Goal: Task Accomplishment & Management: Manage account settings

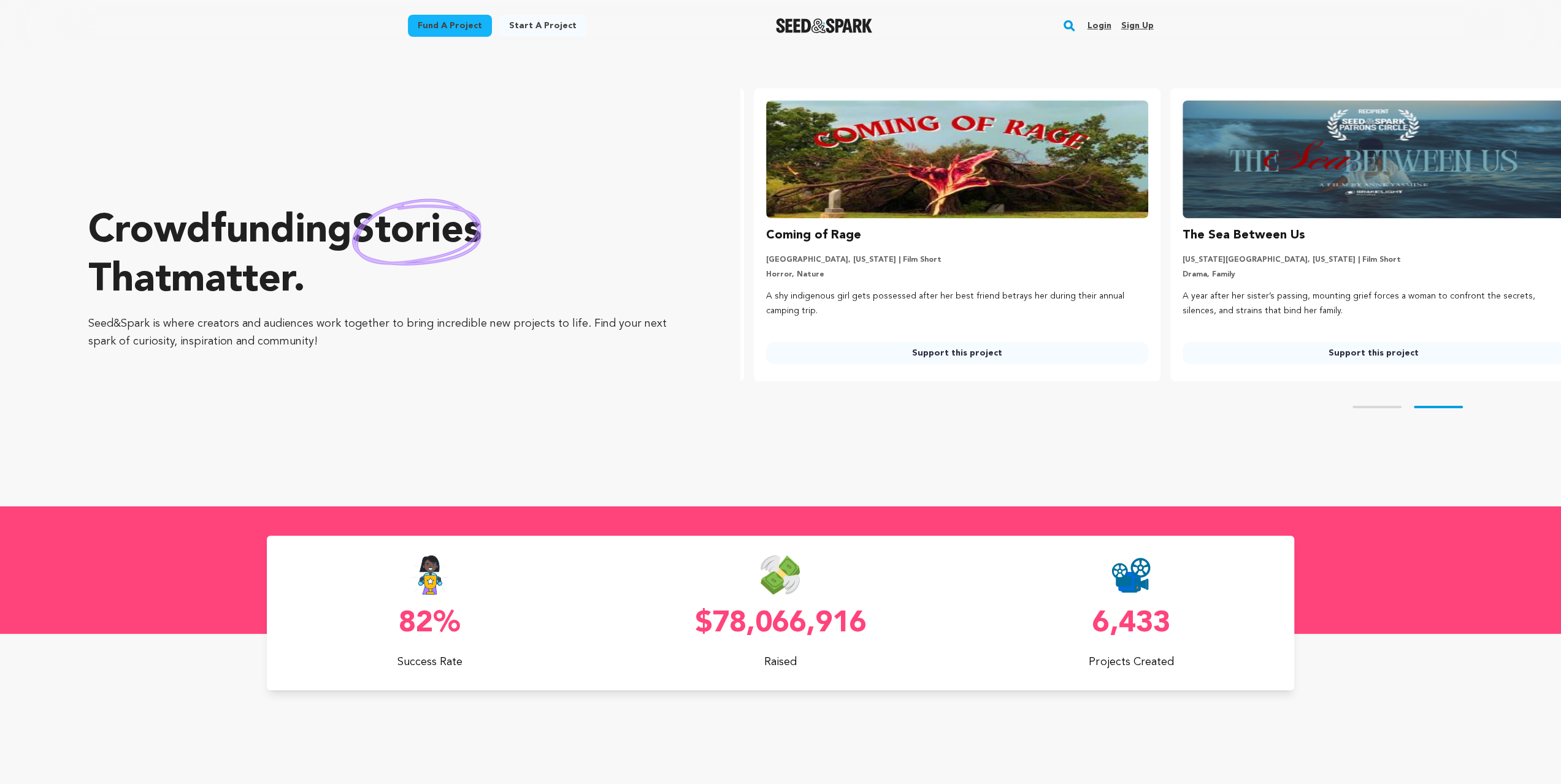
scroll to position [0, 426]
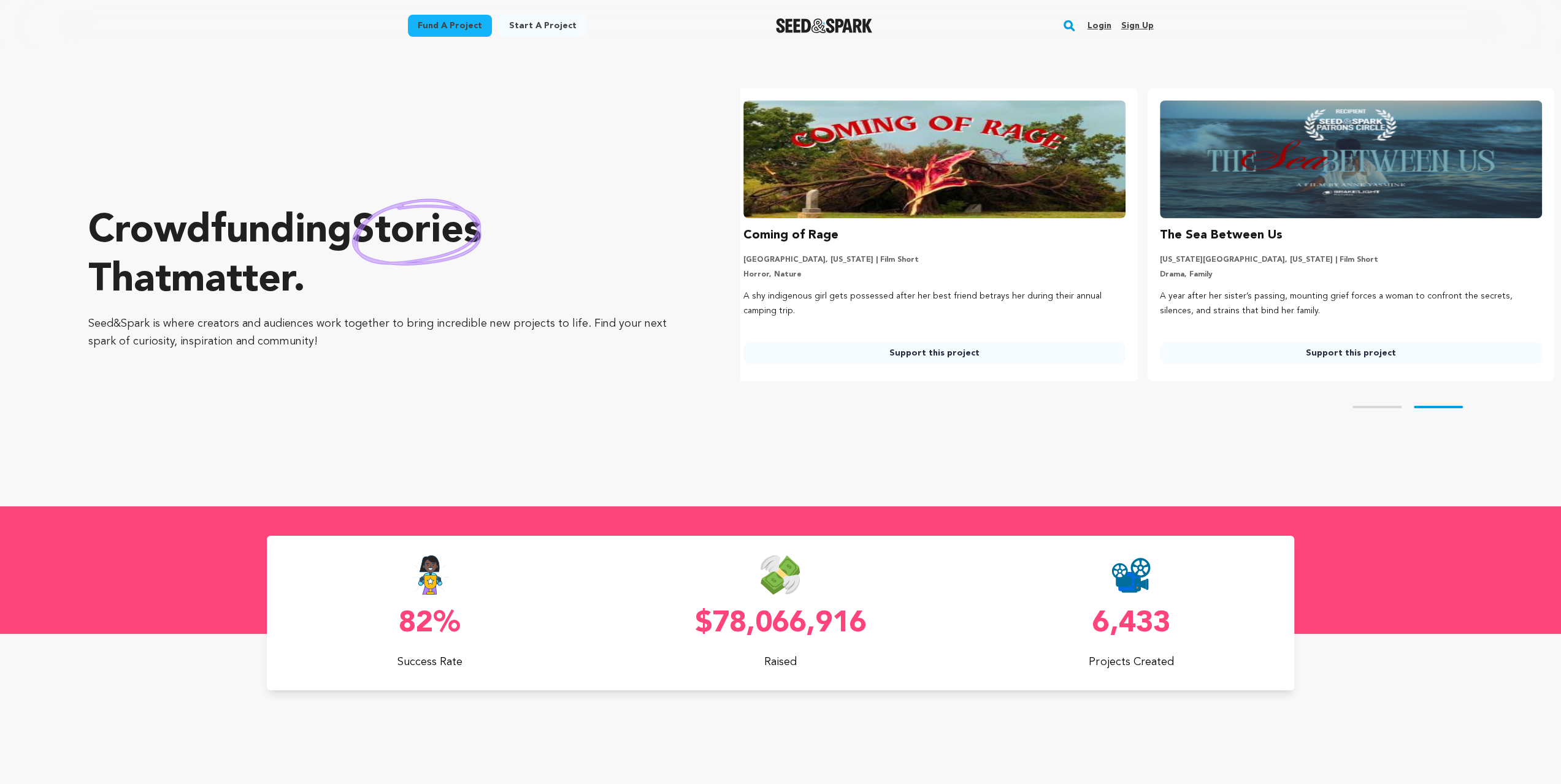
click at [1098, 28] on link "Login" at bounding box center [1099, 25] width 24 height 19
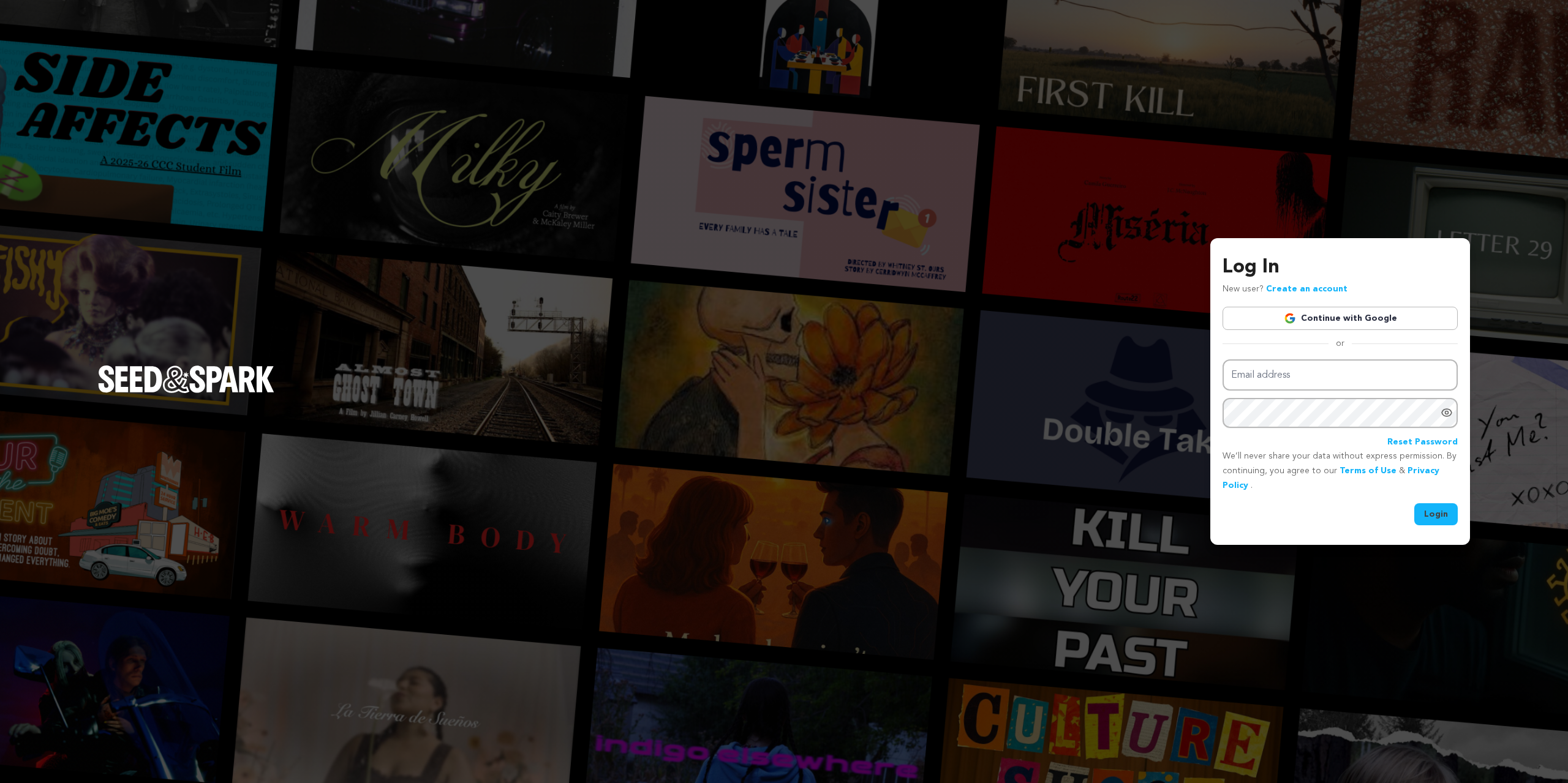
click at [1359, 327] on link "Continue with Google" at bounding box center [1340, 318] width 236 height 23
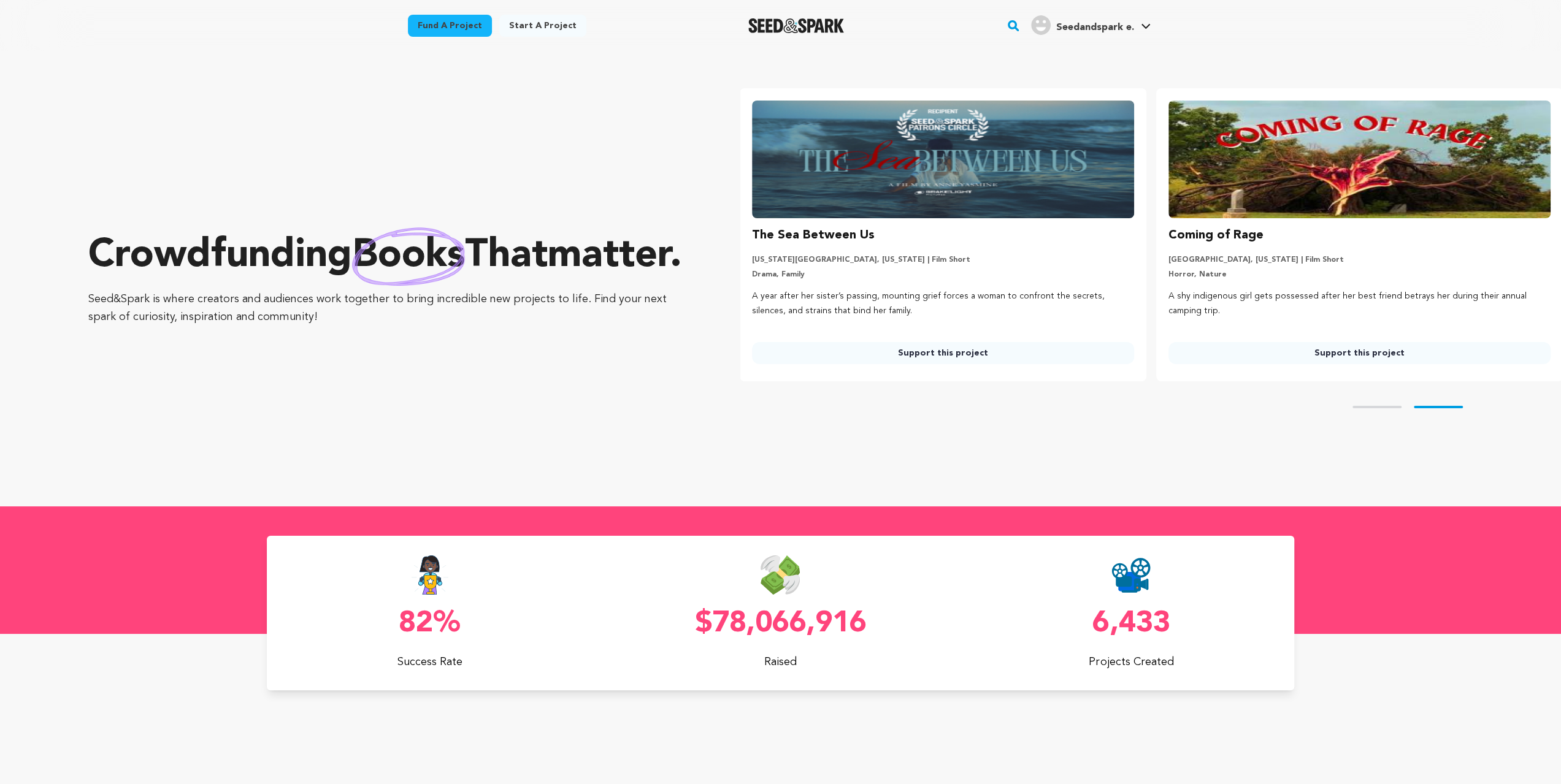
scroll to position [0, 426]
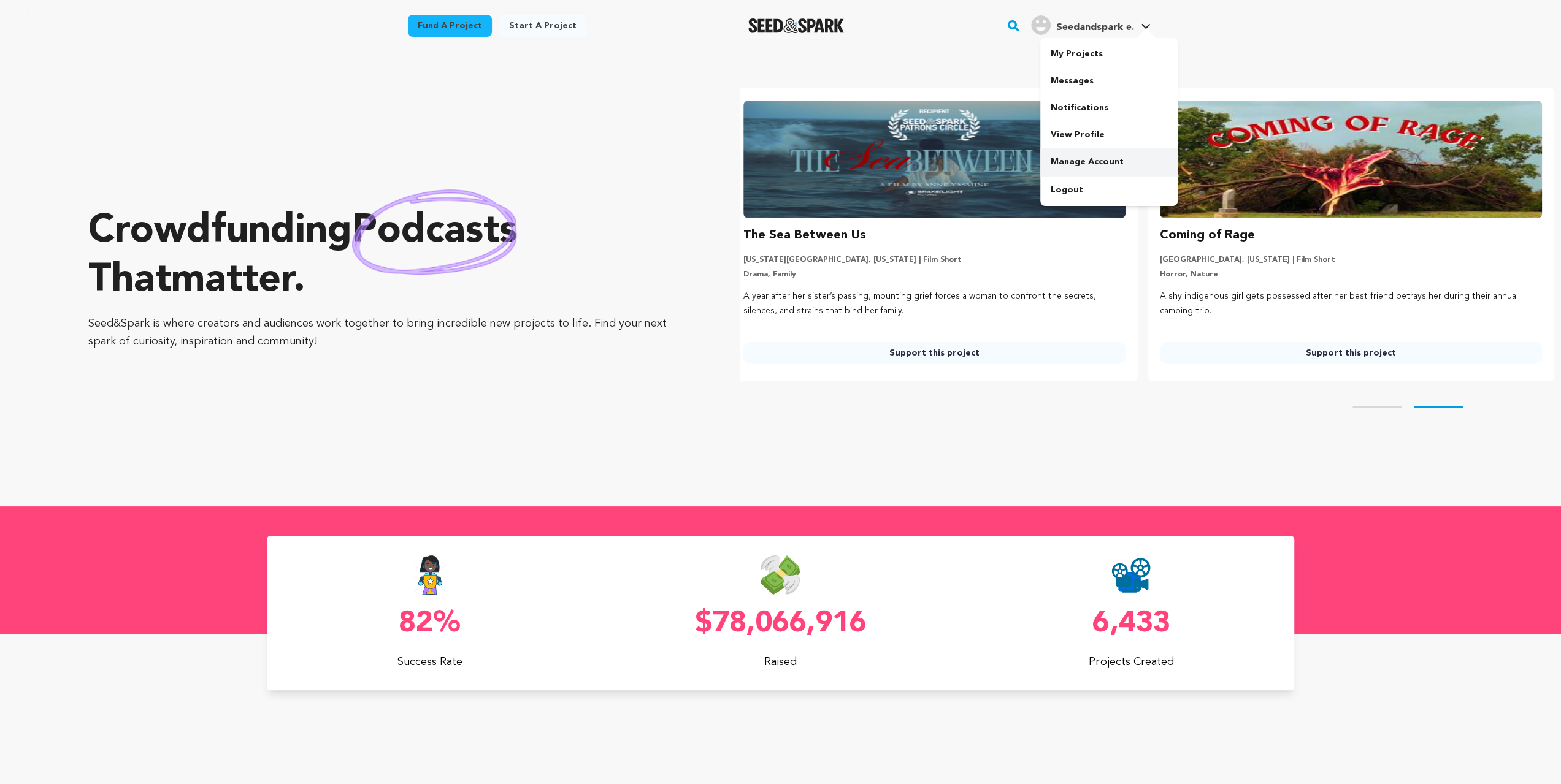
click at [1099, 160] on link "Manage Account" at bounding box center [1109, 161] width 138 height 27
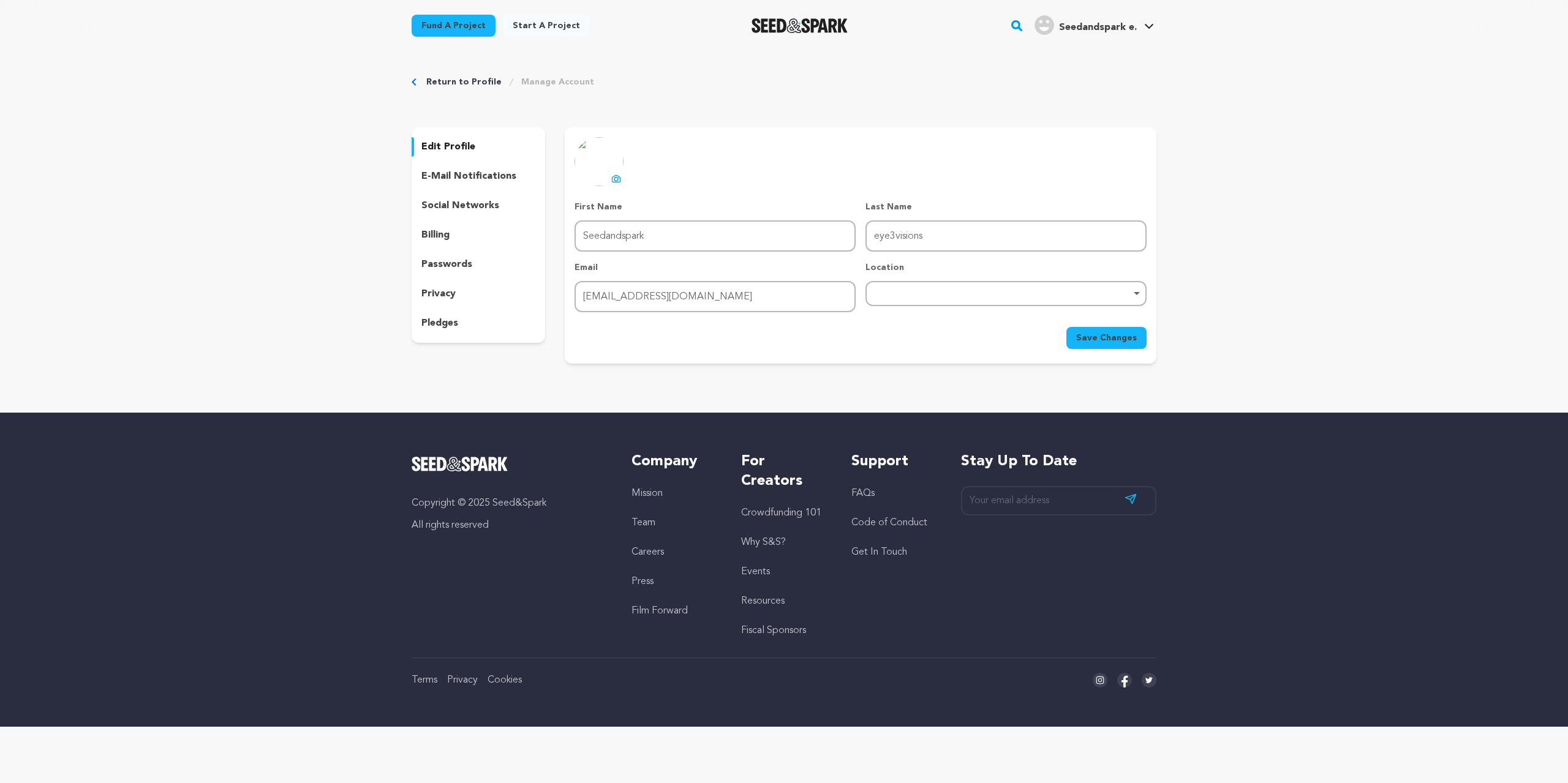
click at [545, 80] on link "Manage Account" at bounding box center [557, 82] width 73 height 12
click at [480, 88] on div "Return to Profile Manage Account edit profile e-mail notifications social netwo…" at bounding box center [784, 222] width 784 height 342
click at [1133, 40] on div "Seedandspark e. Seedandspark e." at bounding box center [1094, 26] width 124 height 32
click at [1120, 36] on span "Seedandspark e. Seedandspark e." at bounding box center [1094, 26] width 124 height 26
click at [1096, 16] on div "Seedandspark e." at bounding box center [1086, 25] width 102 height 19
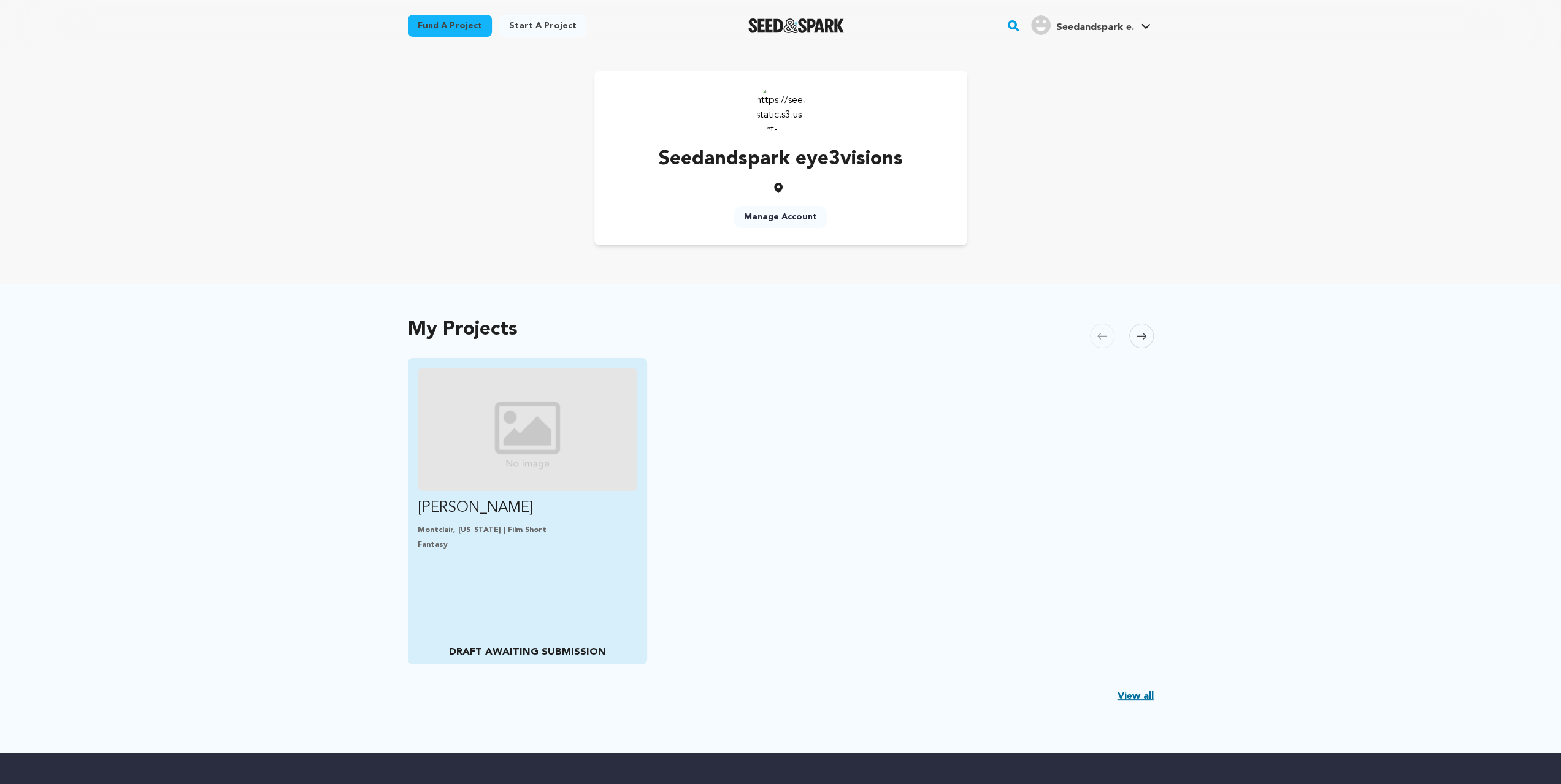
click at [553, 536] on div "Montclair, [US_STATE] | Film Short Fantasy" at bounding box center [528, 537] width 220 height 24
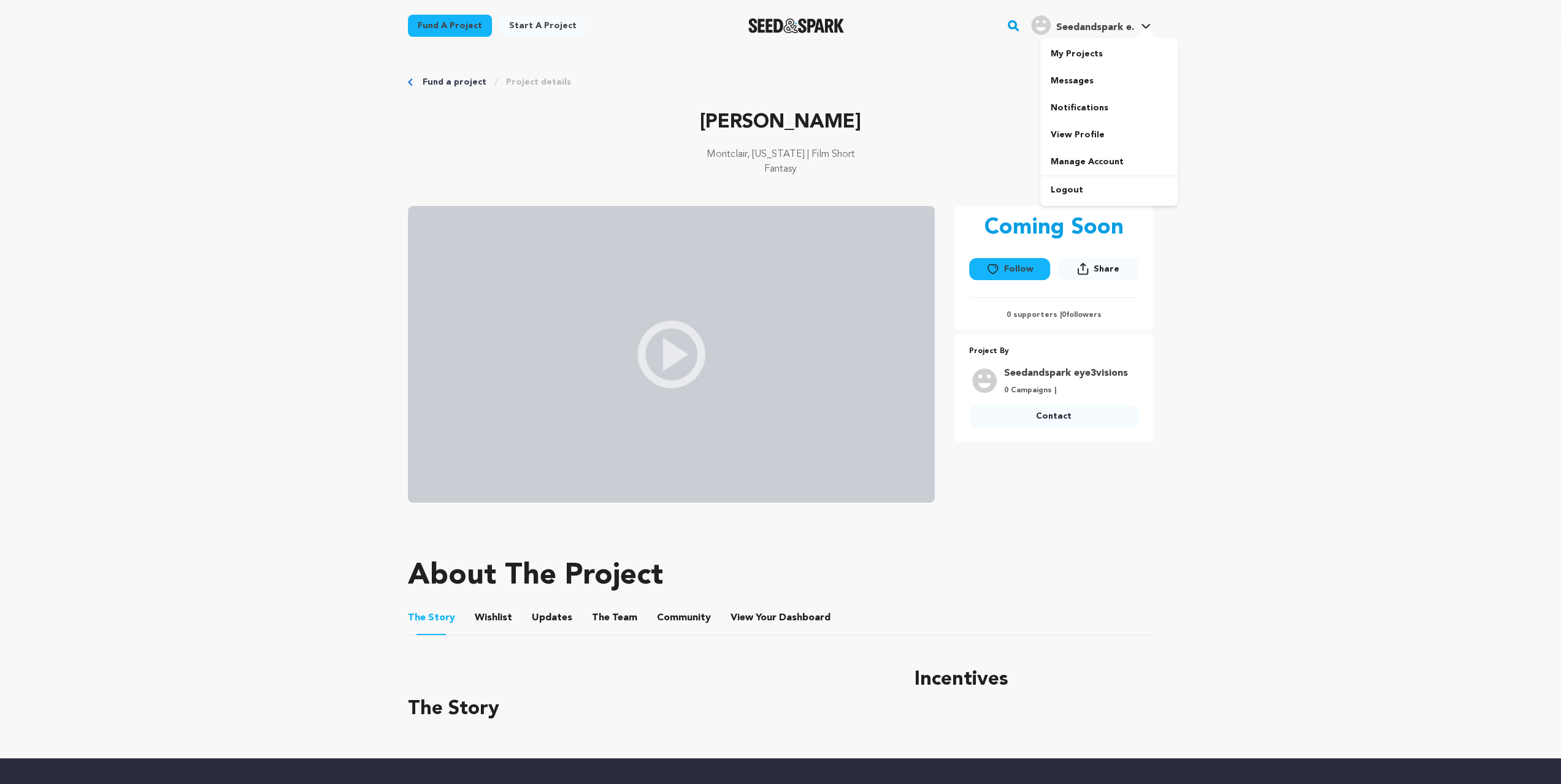
click at [1136, 34] on div at bounding box center [1145, 34] width 24 height 13
click at [1099, 193] on link "Logout" at bounding box center [1109, 189] width 138 height 27
